Goal: Task Accomplishment & Management: Manage account settings

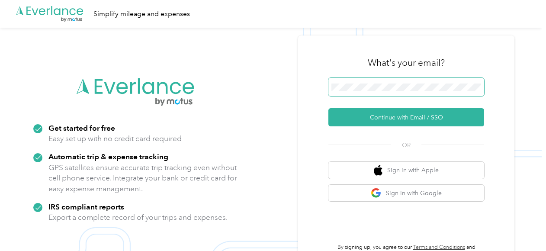
click at [345, 82] on span at bounding box center [406, 87] width 156 height 18
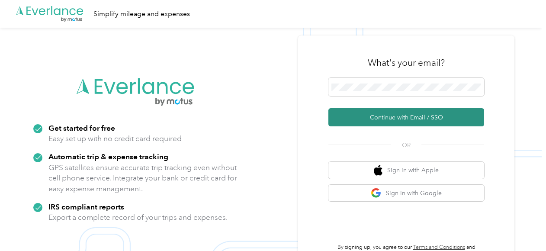
click at [368, 113] on button "Continue with Email / SSO" at bounding box center [406, 117] width 156 height 18
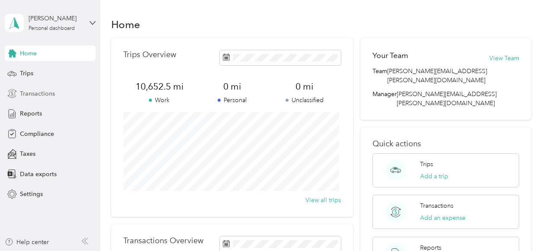
click at [35, 96] on span "Transactions" at bounding box center [37, 93] width 35 height 9
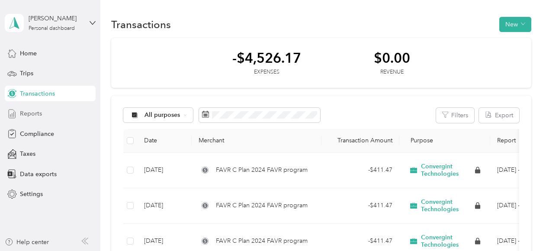
click at [32, 114] on span "Reports" at bounding box center [31, 113] width 22 height 9
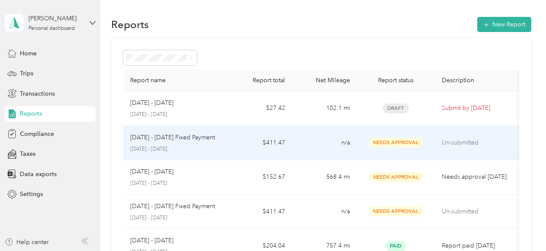
click at [391, 146] on span "Needs Approval" at bounding box center [396, 143] width 55 height 10
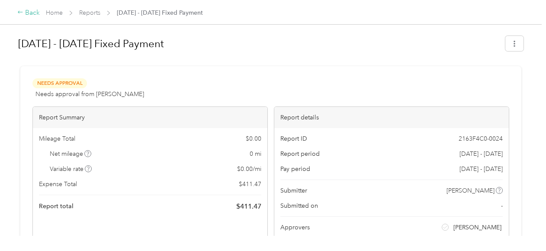
click at [19, 10] on icon at bounding box center [20, 12] width 6 height 6
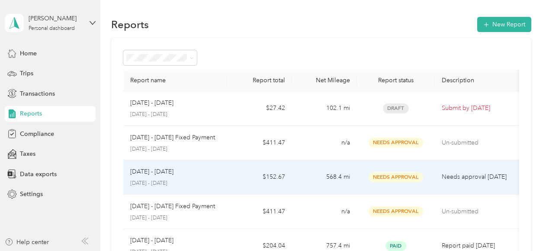
click at [389, 176] on span "Needs Approval" at bounding box center [396, 177] width 55 height 10
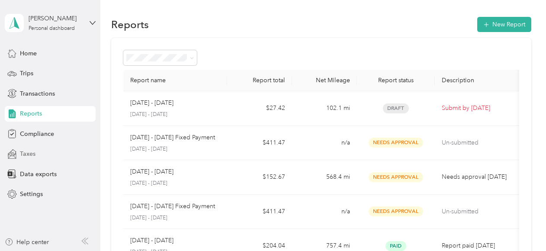
click at [29, 157] on span "Taxes" at bounding box center [28, 153] width 16 height 9
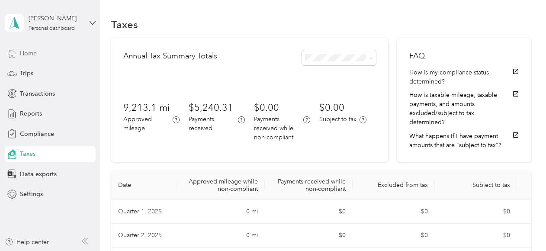
click at [23, 59] on div "Home" at bounding box center [50, 53] width 91 height 16
